Goal: Task Accomplishment & Management: Use online tool/utility

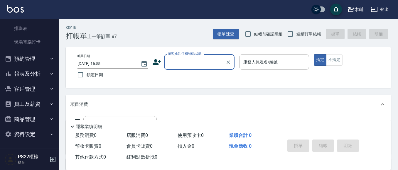
scroll to position [99, 0]
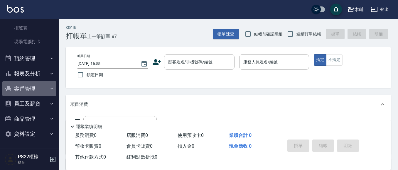
click at [43, 95] on button "客戶管理" at bounding box center [29, 88] width 54 height 15
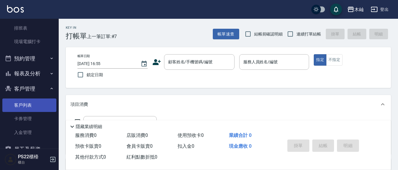
click at [45, 107] on link "客戶列表" at bounding box center [29, 106] width 54 height 14
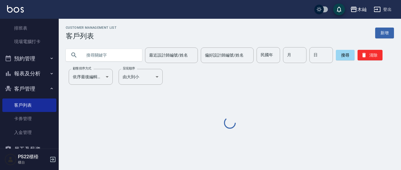
click at [104, 57] on input "text" at bounding box center [109, 55] width 55 height 16
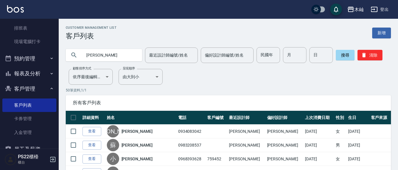
type input "[PERSON_NAME]"
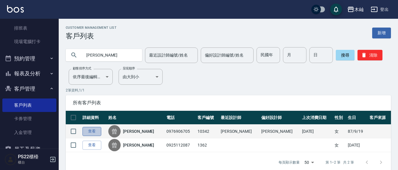
click at [98, 134] on link "查看" at bounding box center [91, 131] width 19 height 9
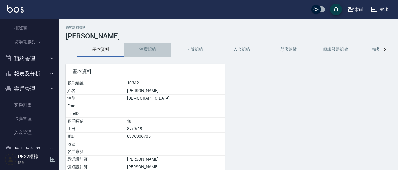
click at [145, 48] on button "消費記錄" at bounding box center [147, 50] width 47 height 14
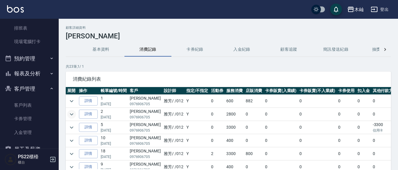
click at [71, 115] on icon "expand row" at bounding box center [72, 114] width 4 height 2
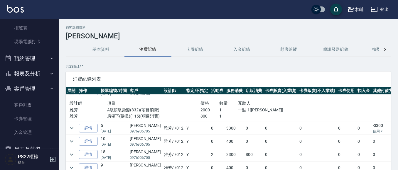
scroll to position [29, 0]
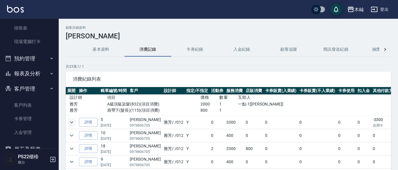
click at [74, 121] on icon "expand row" at bounding box center [71, 122] width 7 height 7
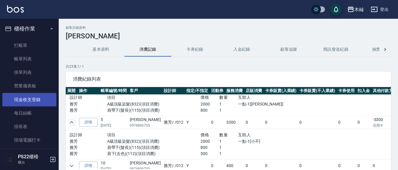
scroll to position [117, 0]
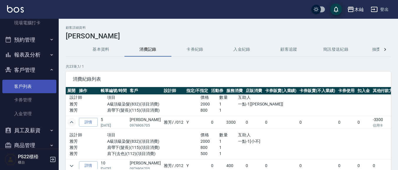
click at [32, 85] on link "客戶列表" at bounding box center [29, 87] width 54 height 14
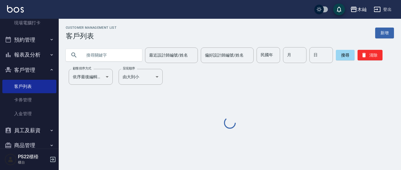
click at [117, 55] on input "text" at bounding box center [109, 55] width 55 height 16
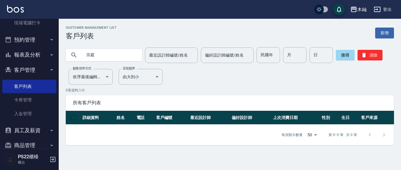
type input "宗庭"
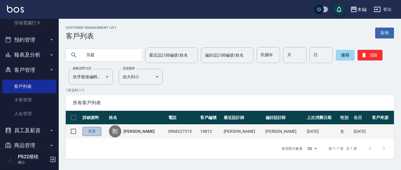
click at [86, 132] on link "查看" at bounding box center [91, 131] width 19 height 9
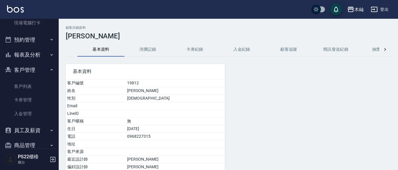
click at [156, 138] on td "0968227315" at bounding box center [175, 137] width 99 height 8
copy td "0968227315"
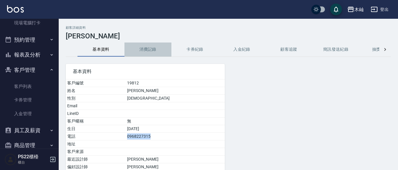
click at [150, 48] on button "消費記錄" at bounding box center [147, 50] width 47 height 14
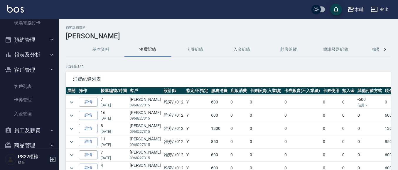
scroll to position [176, 0]
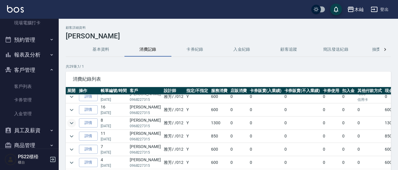
click at [72, 123] on icon "expand row" at bounding box center [71, 123] width 7 height 7
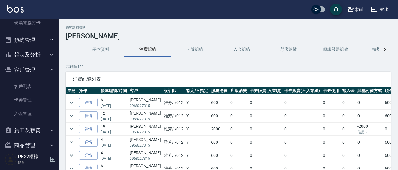
scroll to position [323, 0]
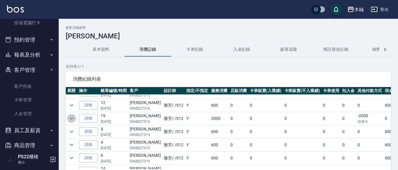
click at [70, 120] on icon "expand row" at bounding box center [71, 118] width 7 height 7
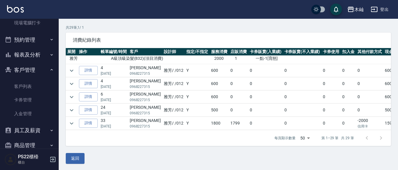
scroll to position [40, 0]
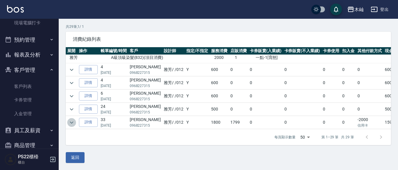
click at [74, 119] on icon "expand row" at bounding box center [71, 122] width 7 height 7
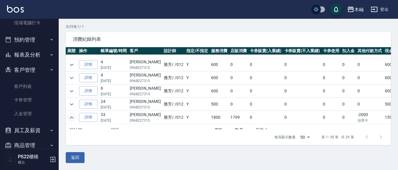
click at [71, 116] on icon "expand row" at bounding box center [71, 117] width 7 height 7
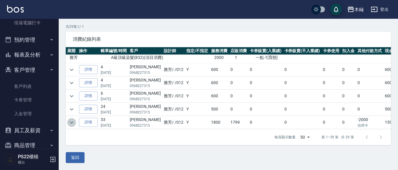
click at [70, 119] on icon "expand row" at bounding box center [71, 122] width 7 height 7
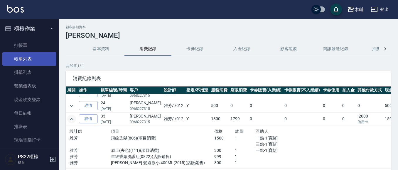
scroll to position [0, 0]
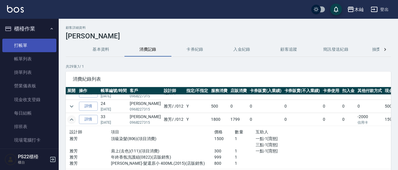
click at [33, 47] on link "打帳單" at bounding box center [29, 46] width 54 height 14
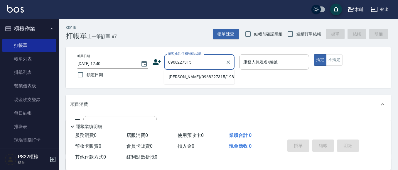
click at [202, 77] on li "[PERSON_NAME]/0968227315/19812" at bounding box center [199, 77] width 70 height 10
type input "[PERSON_NAME]/0968227315/19812"
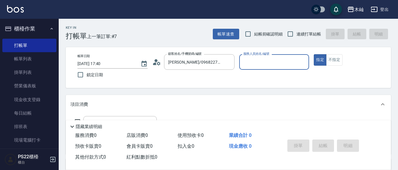
type input "雅芳-012"
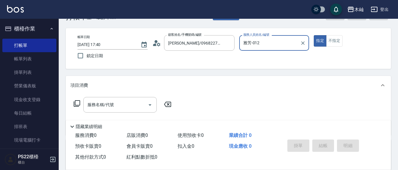
scroll to position [29, 0]
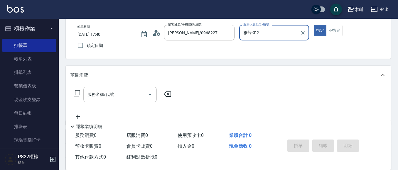
click at [129, 94] on input "服務名稱/代號" at bounding box center [115, 95] width 59 height 10
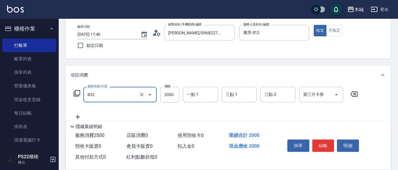
type input "A級頂級染髮(832)"
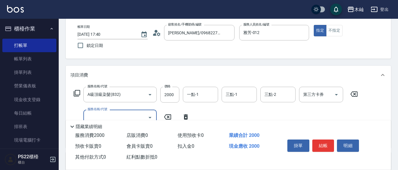
scroll to position [59, 0]
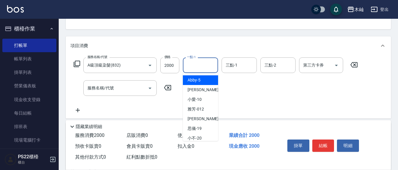
click at [193, 65] on input "一點-1" at bounding box center [200, 65] width 30 height 10
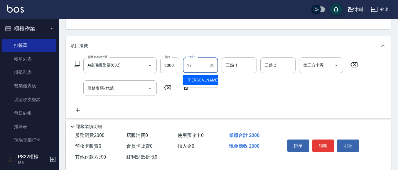
type input "[PERSON_NAME]-17"
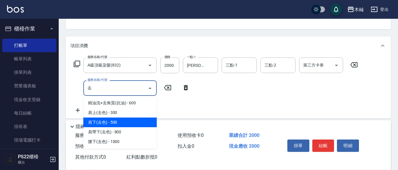
click at [139, 119] on span "肩下(去色) - 500" at bounding box center [119, 123] width 73 height 10
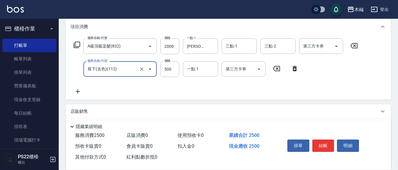
scroll to position [88, 0]
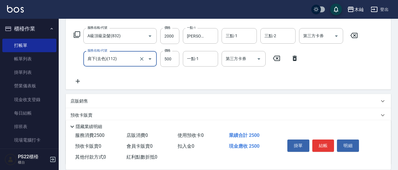
type input "肩下(去色)(112)"
click at [79, 83] on icon at bounding box center [77, 81] width 15 height 7
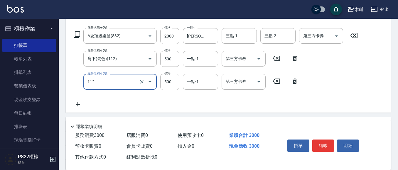
type input "肩下(去色)(112)"
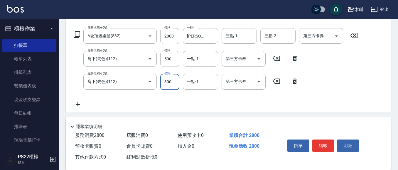
type input "300"
click at [235, 117] on div "店販銷售" at bounding box center [228, 124] width 325 height 14
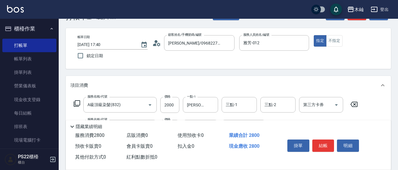
scroll to position [29, 0]
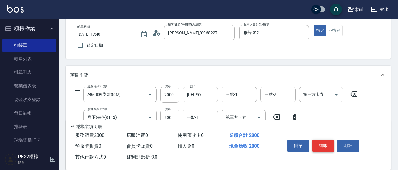
click at [322, 144] on button "結帳" at bounding box center [323, 146] width 22 height 12
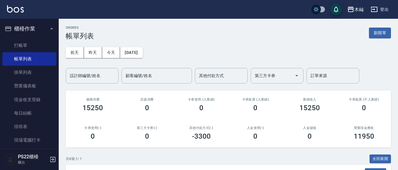
scroll to position [88, 0]
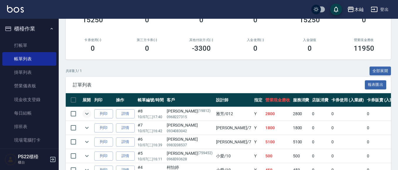
click at [89, 113] on icon "expand row" at bounding box center [86, 113] width 7 height 7
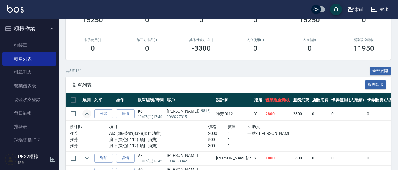
click at [89, 113] on icon "expand row" at bounding box center [86, 113] width 7 height 7
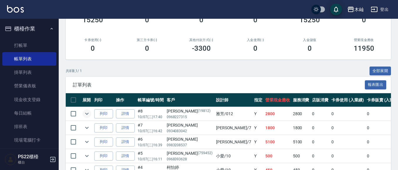
click at [89, 113] on icon "expand row" at bounding box center [86, 113] width 7 height 7
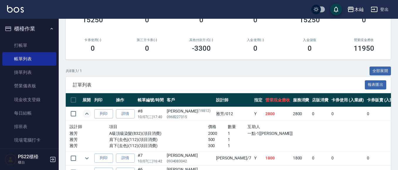
click at [87, 113] on icon "expand row" at bounding box center [86, 113] width 7 height 7
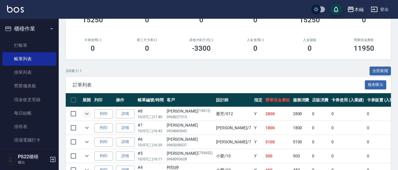
scroll to position [0, 0]
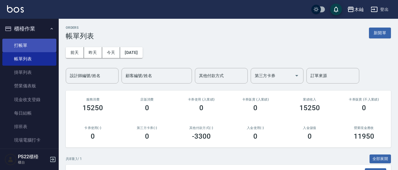
click at [17, 45] on link "打帳單" at bounding box center [29, 46] width 54 height 14
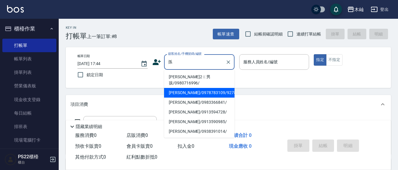
click at [197, 88] on li "[PERSON_NAME]/0978783109/927892" at bounding box center [199, 93] width 70 height 10
type input "[PERSON_NAME]/0978783109/927892"
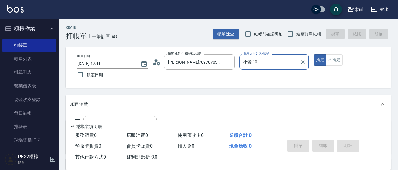
type input "小愛-10"
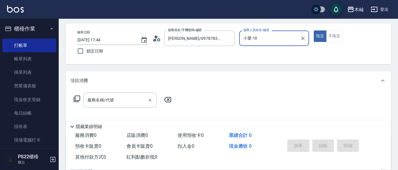
scroll to position [59, 0]
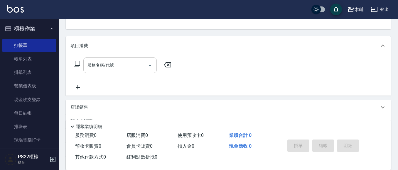
click at [110, 66] on div "服務名稱/代號 服務名稱/代號" at bounding box center [119, 66] width 73 height 16
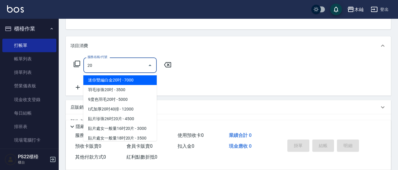
type input "2"
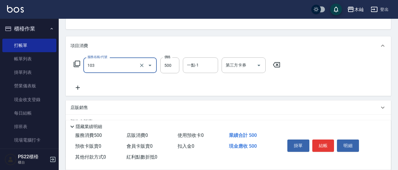
type input "B級洗剪(103)"
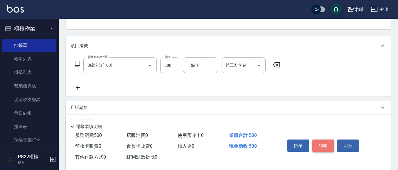
click at [323, 146] on button "結帳" at bounding box center [323, 146] width 22 height 12
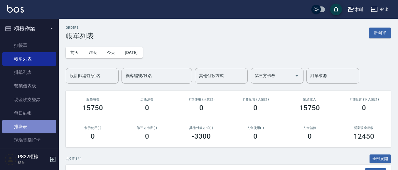
click at [47, 125] on link "排班表" at bounding box center [29, 127] width 54 height 14
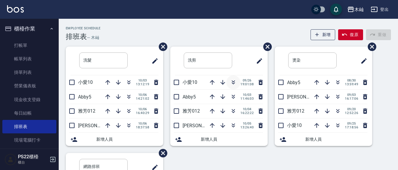
click at [232, 84] on icon "button" at bounding box center [233, 83] width 3 height 2
